Goal: Task Accomplishment & Management: Complete application form

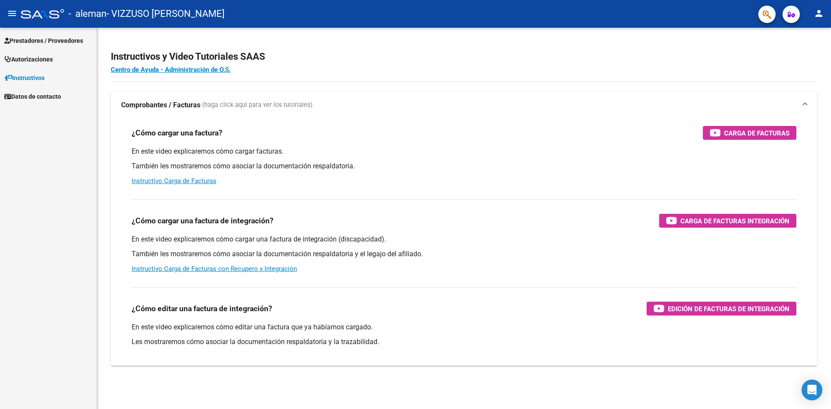
click at [71, 43] on span "Prestadores / Proveedores" at bounding box center [43, 41] width 79 height 10
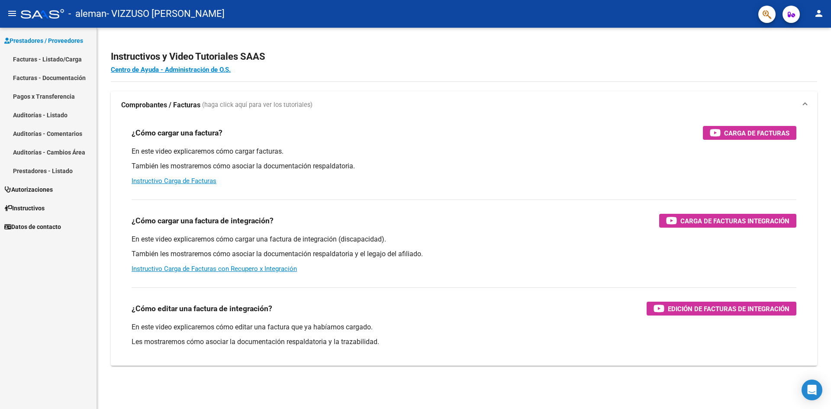
click at [74, 61] on link "Facturas - Listado/Carga" at bounding box center [48, 59] width 97 height 19
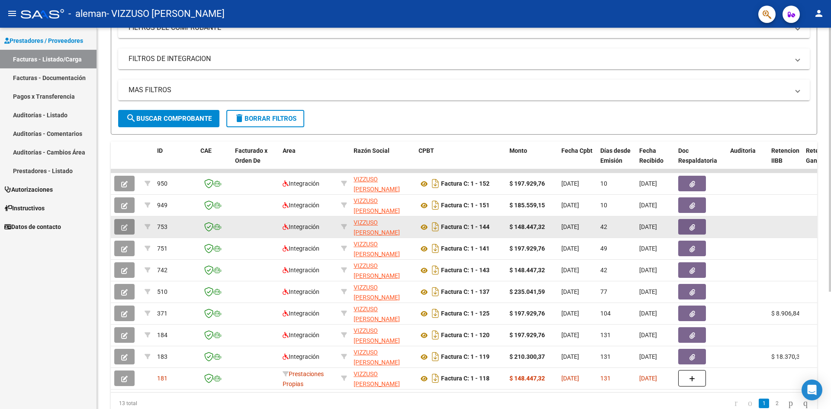
click at [121, 227] on icon "button" at bounding box center [124, 227] width 6 height 6
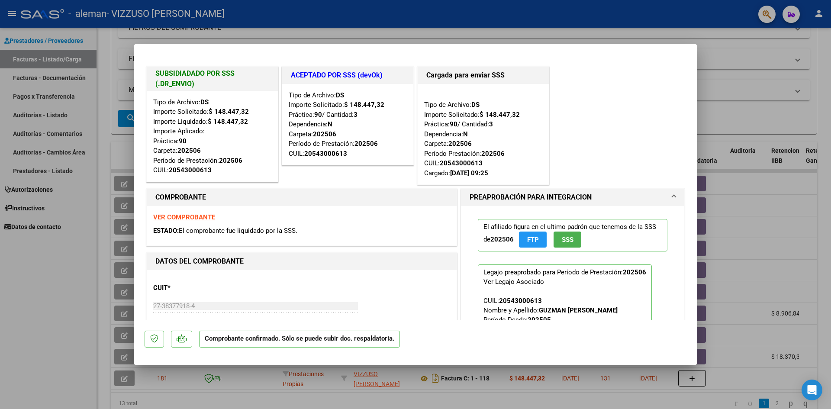
click at [76, 266] on div at bounding box center [415, 204] width 831 height 409
type input "$ 0,00"
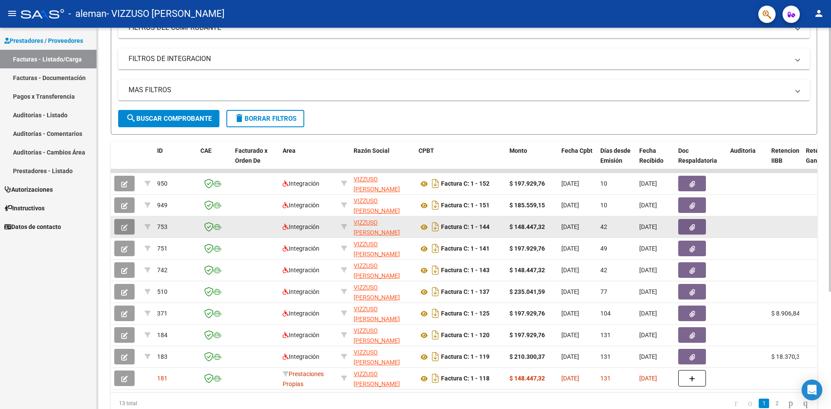
click at [129, 225] on button "button" at bounding box center [124, 227] width 20 height 16
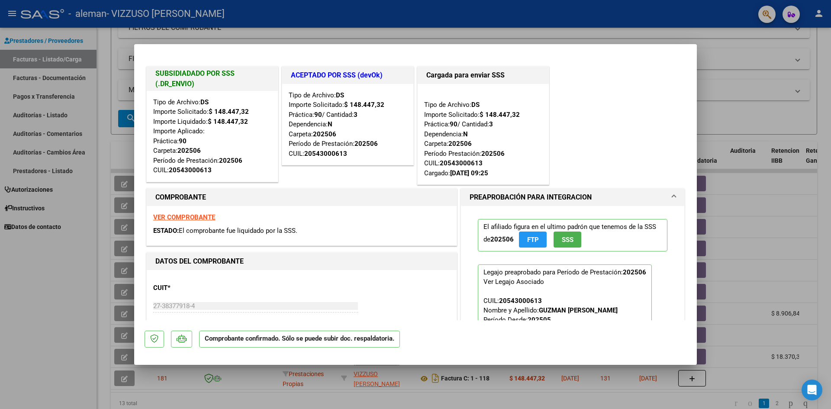
click at [94, 287] on div at bounding box center [415, 204] width 831 height 409
type input "$ 0,00"
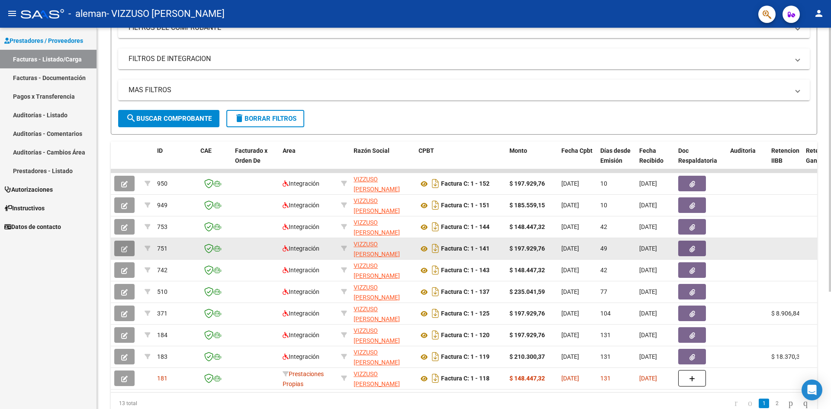
click at [123, 242] on button "button" at bounding box center [124, 249] width 20 height 16
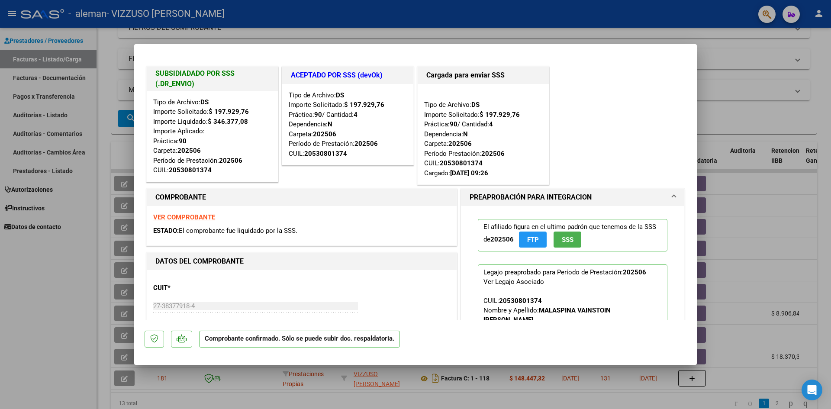
click at [72, 283] on div at bounding box center [415, 204] width 831 height 409
type input "$ 0,00"
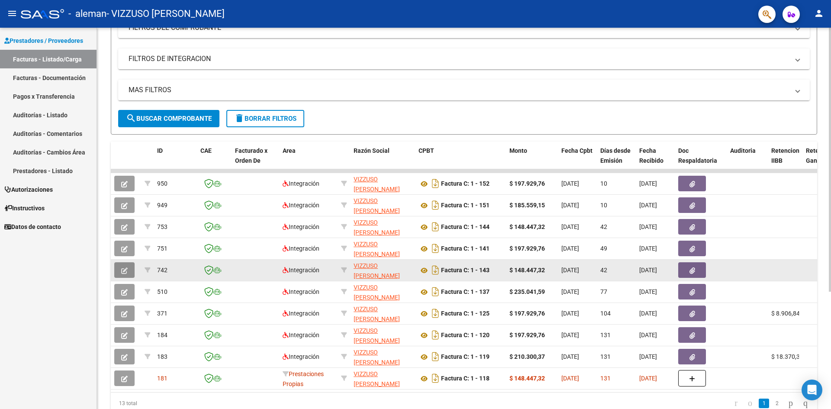
click at [129, 266] on button "button" at bounding box center [124, 270] width 20 height 16
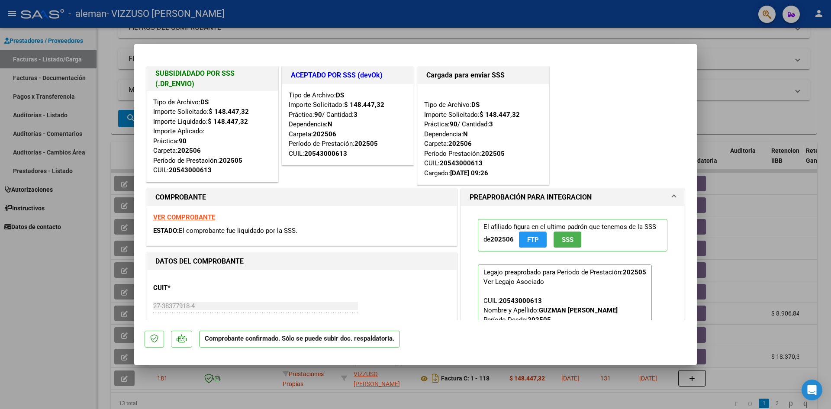
click at [89, 312] on div at bounding box center [415, 204] width 831 height 409
type input "$ 0,00"
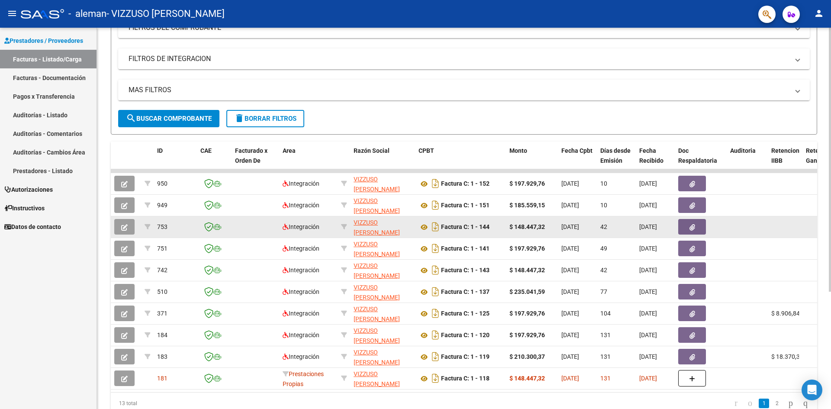
click at [130, 223] on button "button" at bounding box center [124, 227] width 20 height 16
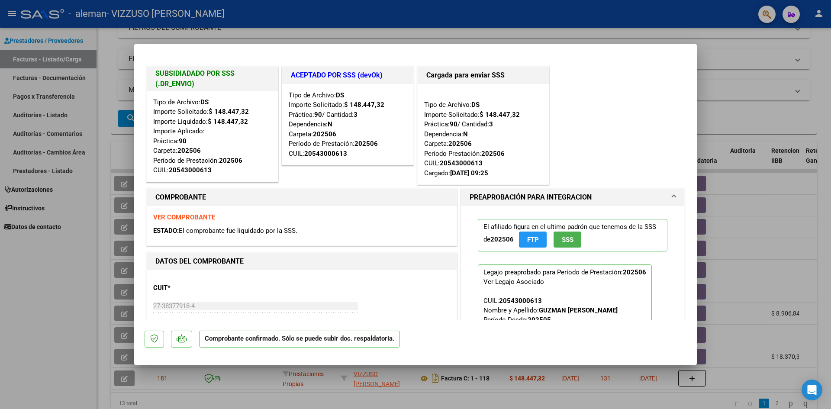
click at [0, 282] on div at bounding box center [415, 204] width 831 height 409
type input "$ 0,00"
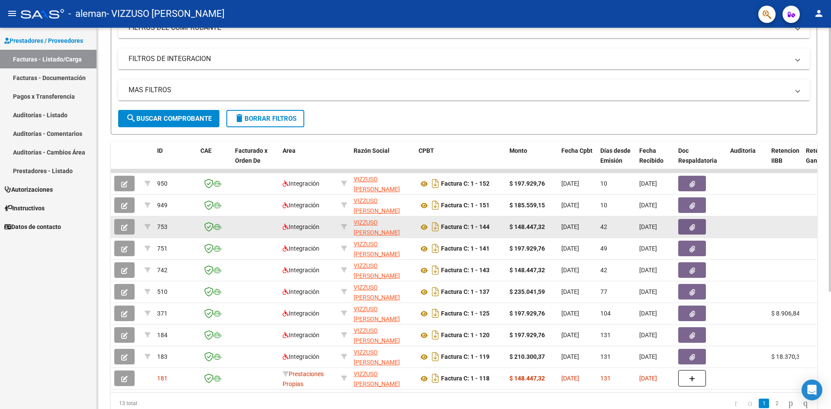
click at [123, 222] on button "button" at bounding box center [124, 227] width 20 height 16
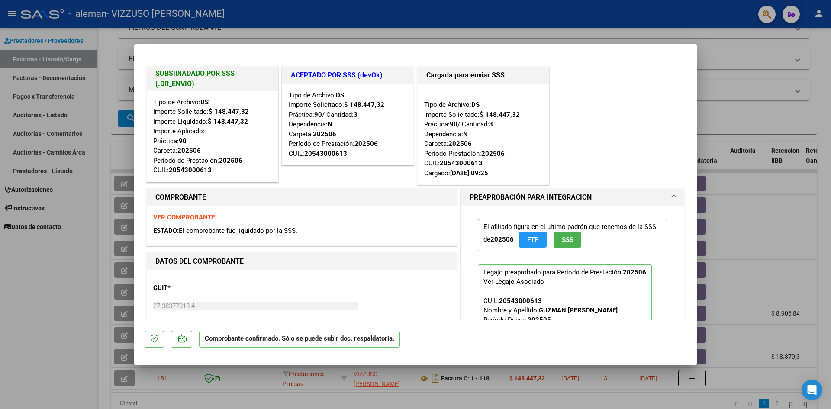
scroll to position [43, 0]
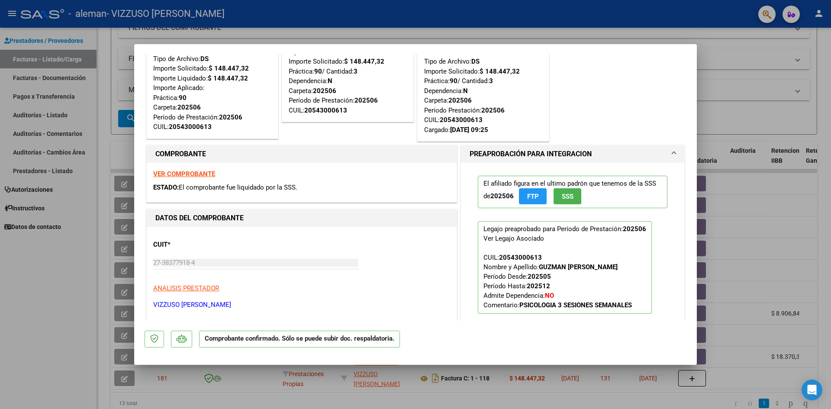
click at [47, 331] on div at bounding box center [415, 204] width 831 height 409
type input "$ 0,00"
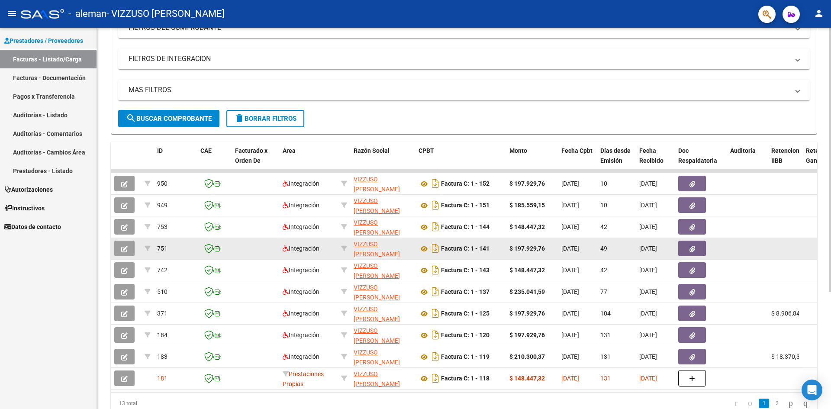
click at [131, 247] on button "button" at bounding box center [124, 249] width 20 height 16
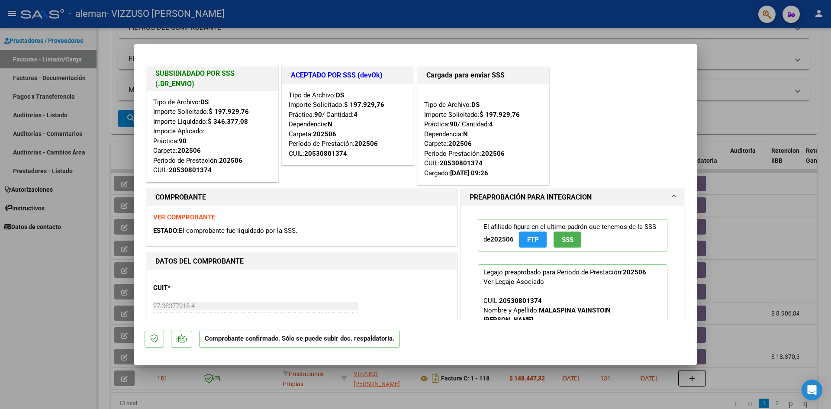
click at [70, 292] on div at bounding box center [415, 204] width 831 height 409
type input "$ 0,00"
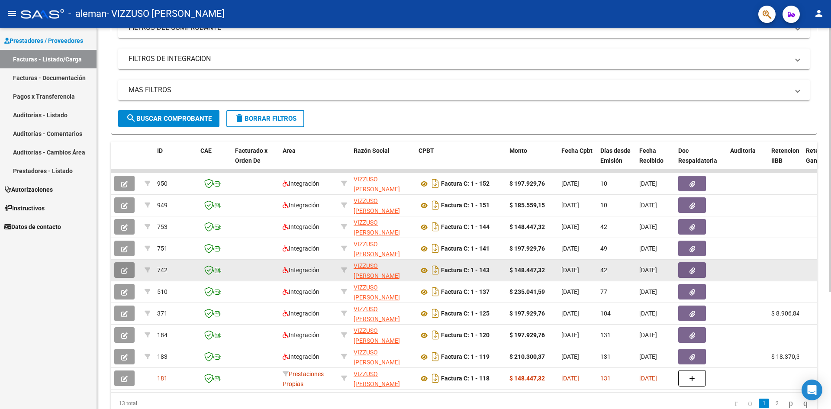
click at [129, 266] on button "button" at bounding box center [124, 270] width 20 height 16
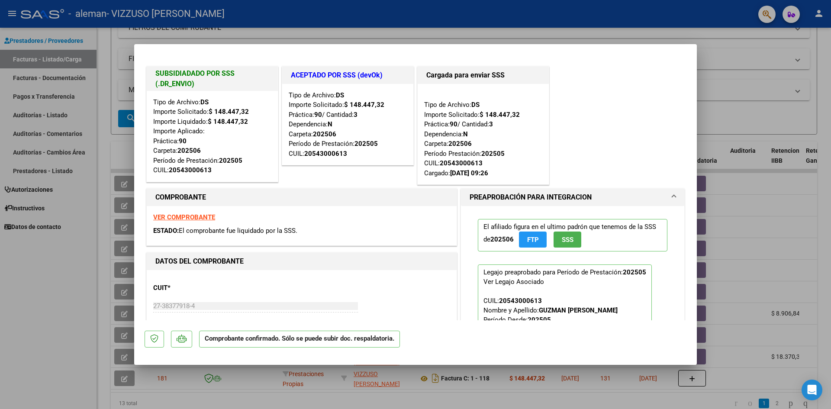
click at [89, 304] on div at bounding box center [415, 204] width 831 height 409
type input "$ 0,00"
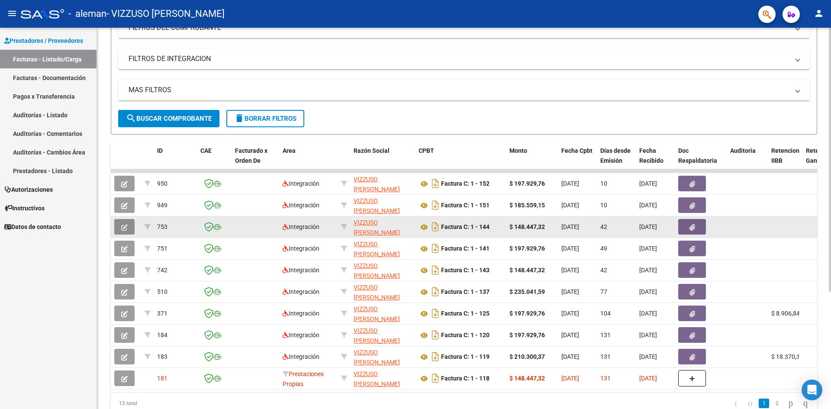
click at [128, 223] on button "button" at bounding box center [124, 227] width 20 height 16
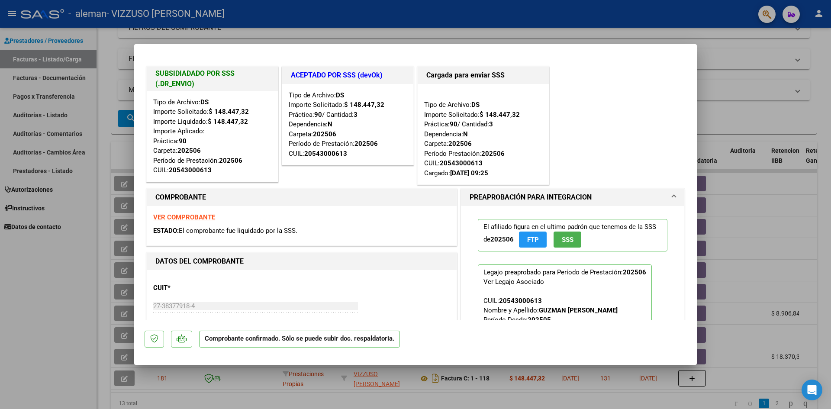
click at [66, 300] on div at bounding box center [415, 204] width 831 height 409
type input "$ 0,00"
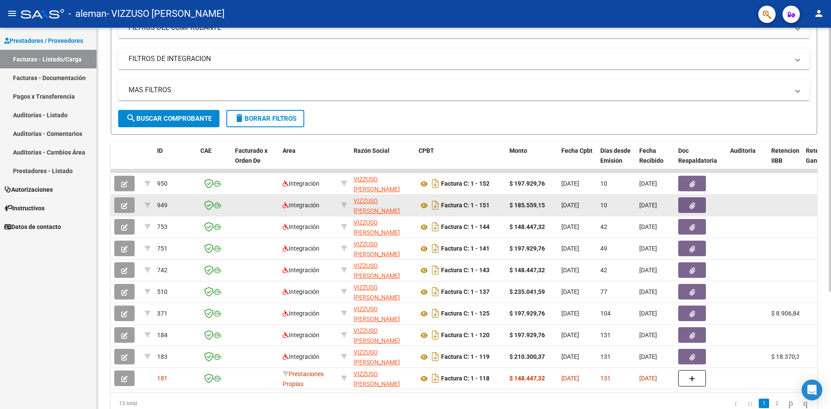
click at [126, 203] on icon "button" at bounding box center [124, 206] width 6 height 6
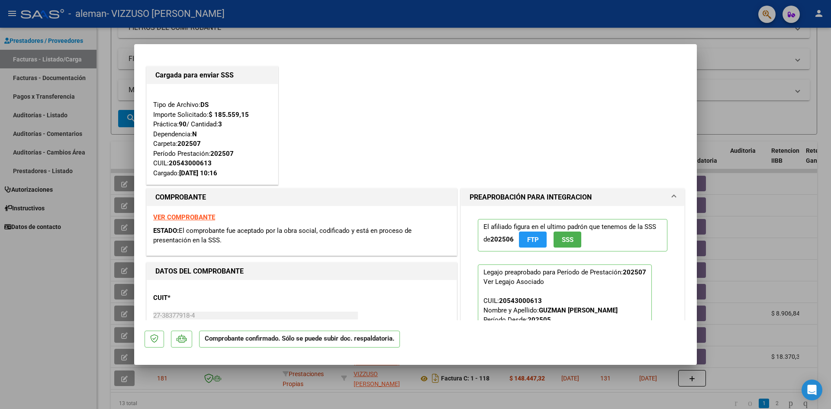
click at [80, 292] on div at bounding box center [415, 204] width 831 height 409
type input "$ 0,00"
